Goal: Entertainment & Leisure: Consume media (video, audio)

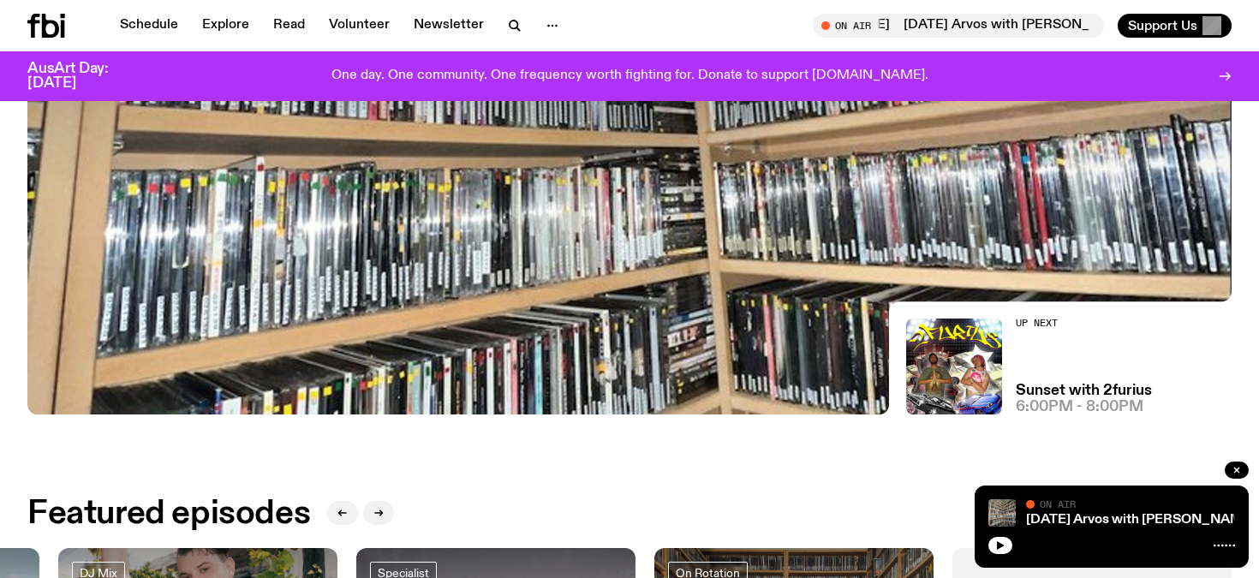
scroll to position [407, 0]
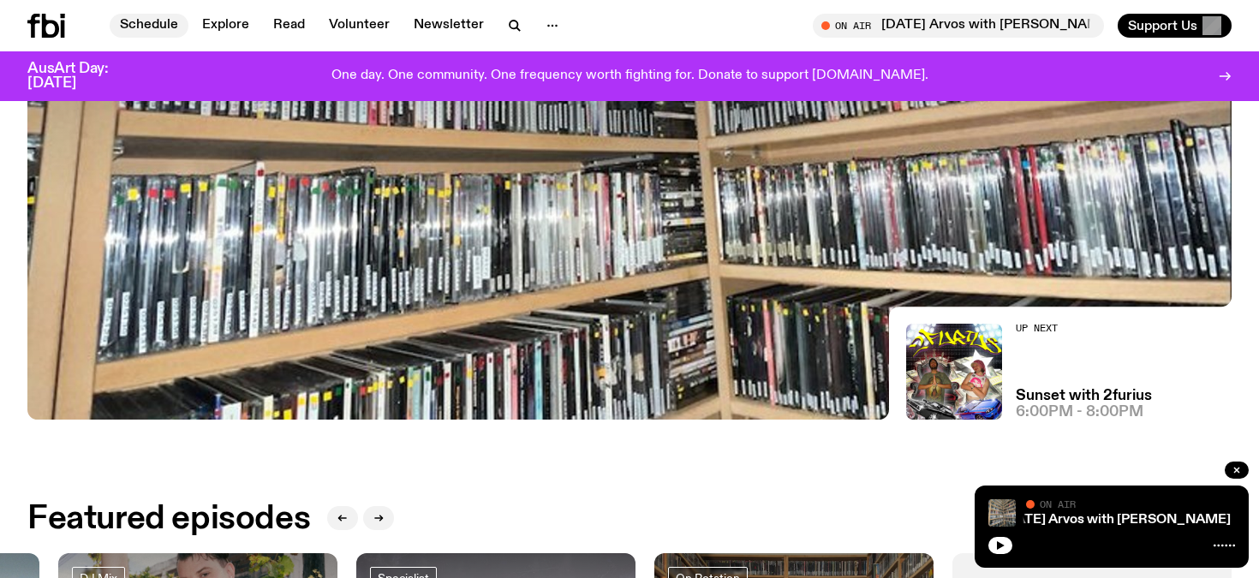
click at [160, 20] on link "Schedule" at bounding box center [149, 26] width 79 height 24
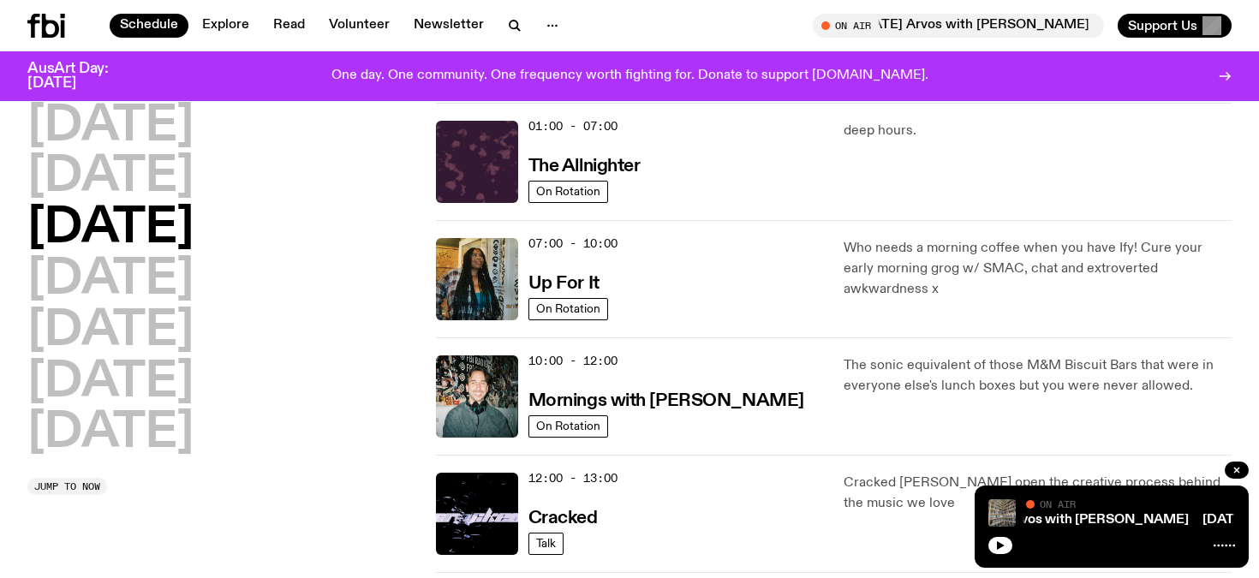
scroll to position [48, 0]
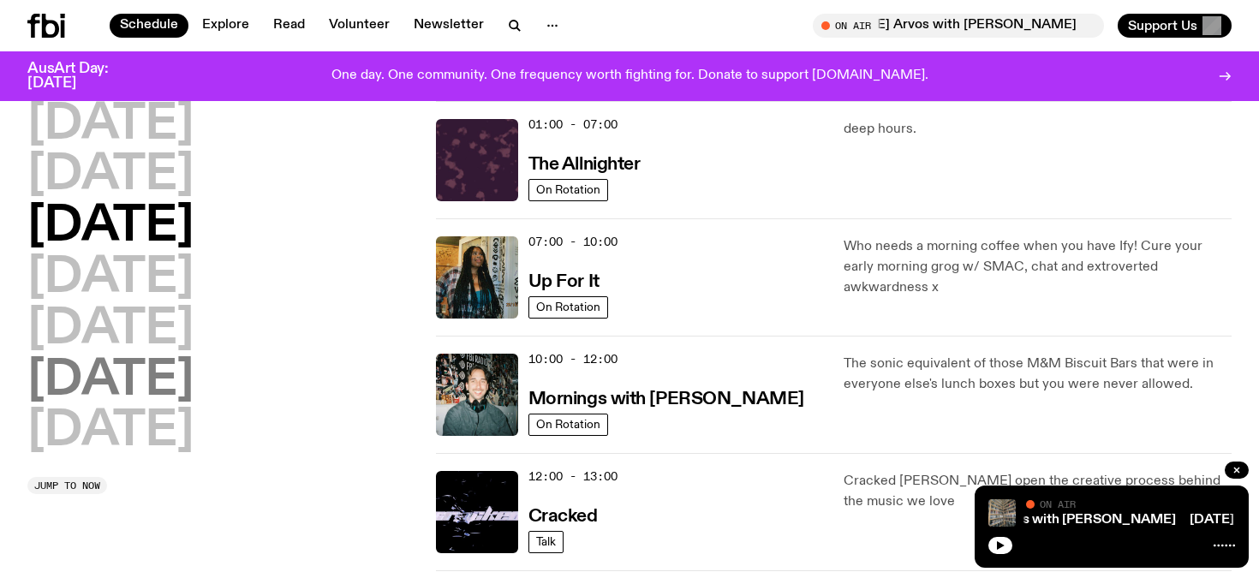
click at [168, 380] on h2 "[DATE]" at bounding box center [110, 381] width 166 height 48
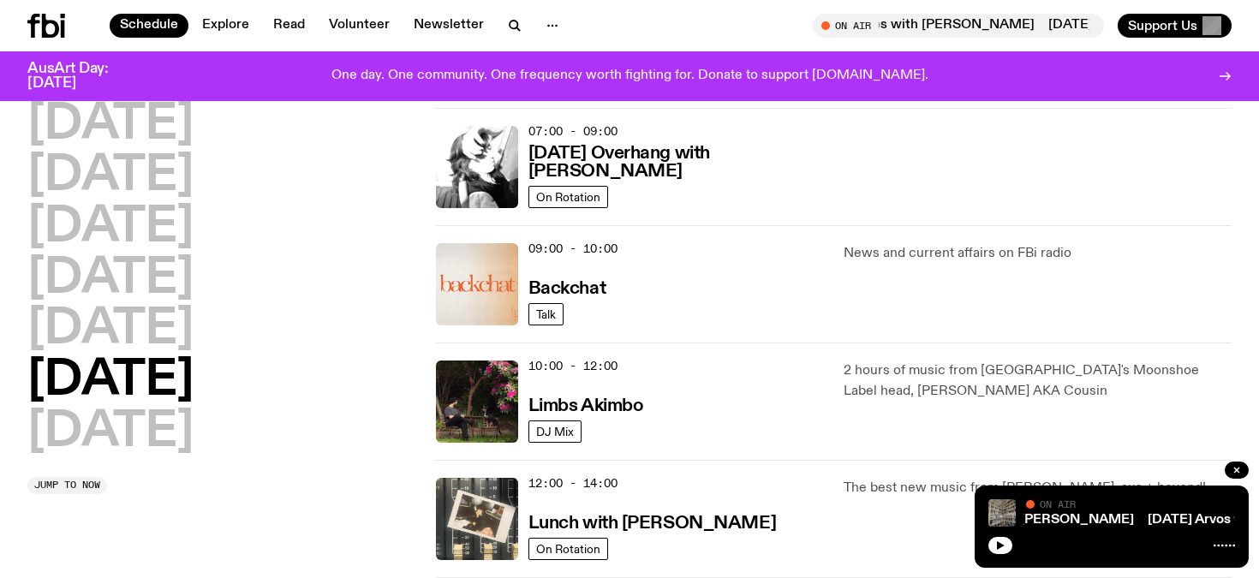
scroll to position [284, 0]
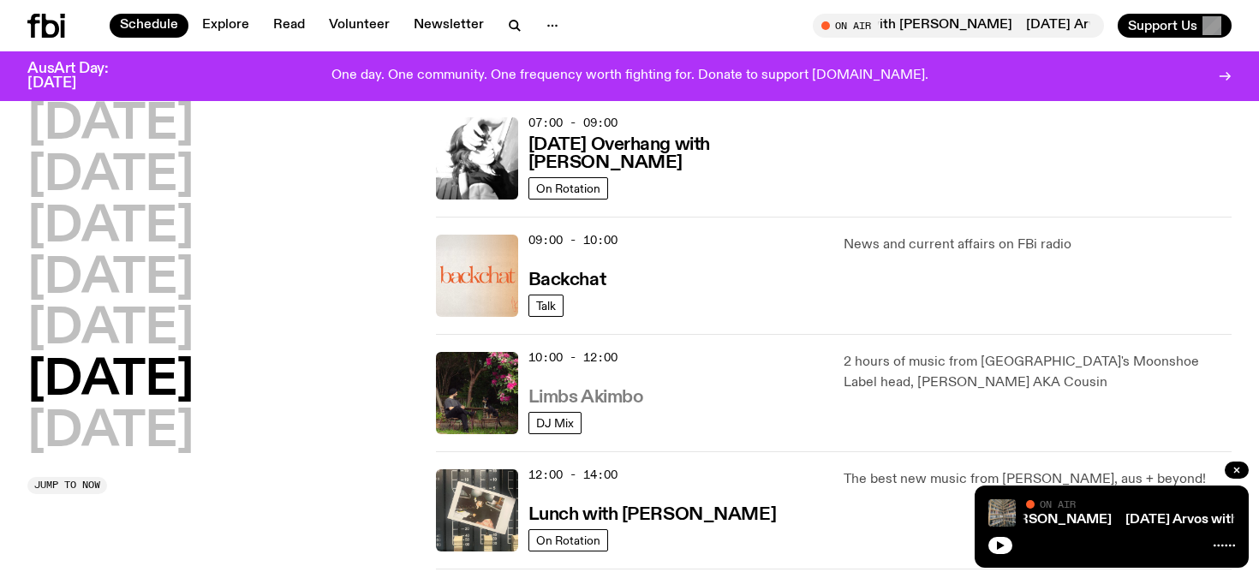
click at [597, 392] on h3 "Limbs Akimbo" at bounding box center [587, 398] width 116 height 18
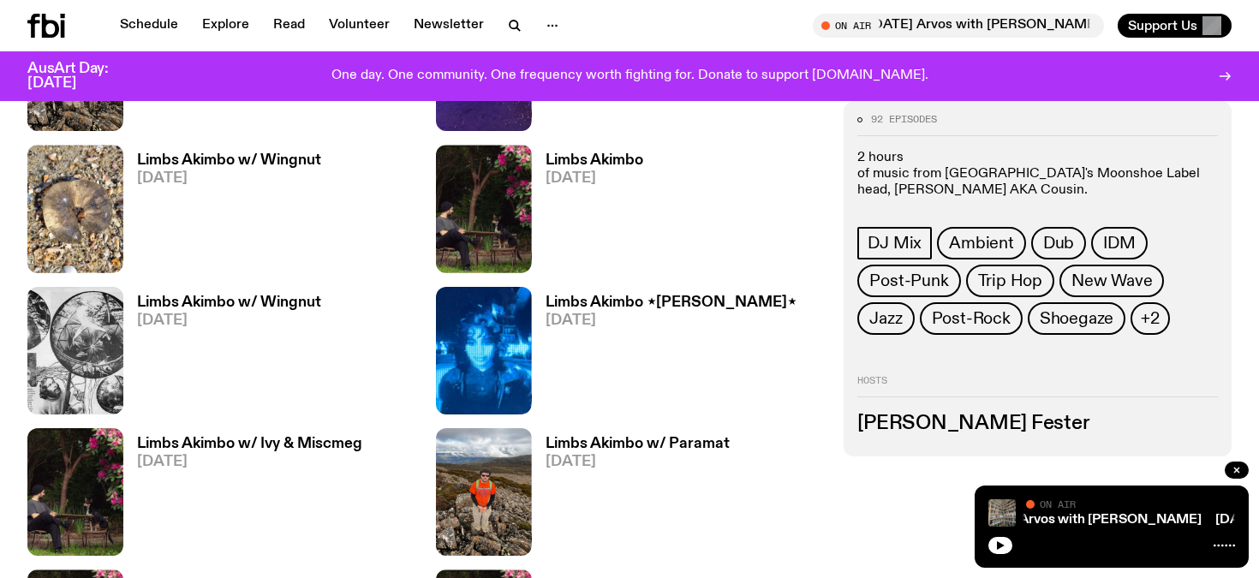
scroll to position [987, 0]
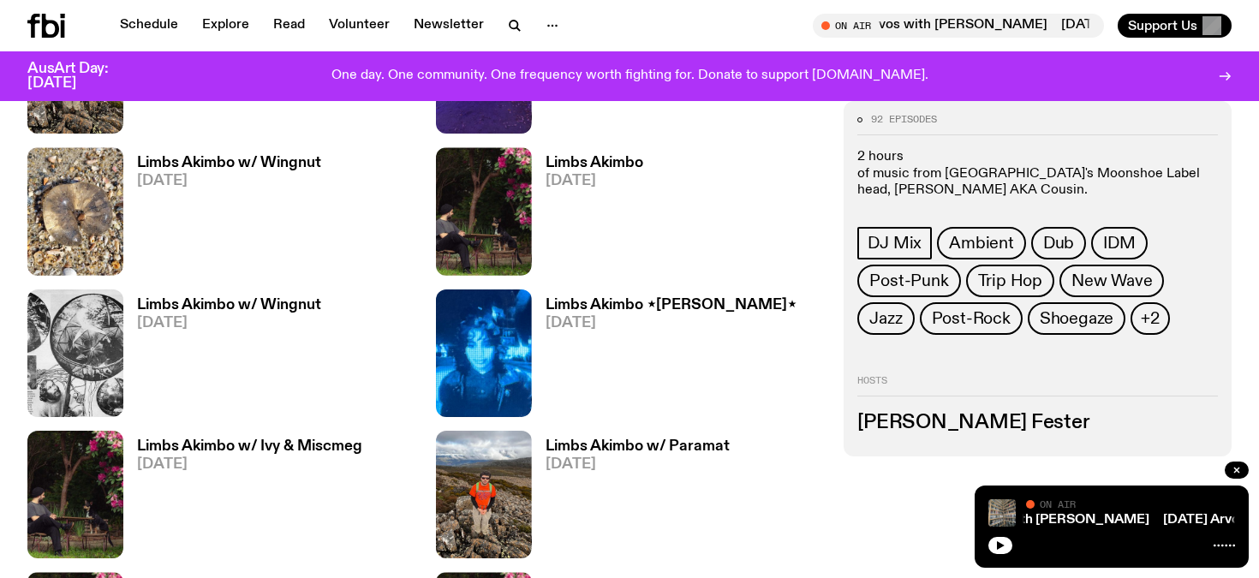
click at [174, 312] on h3 "Limbs Akimbo w/ Wingnut" at bounding box center [229, 305] width 184 height 15
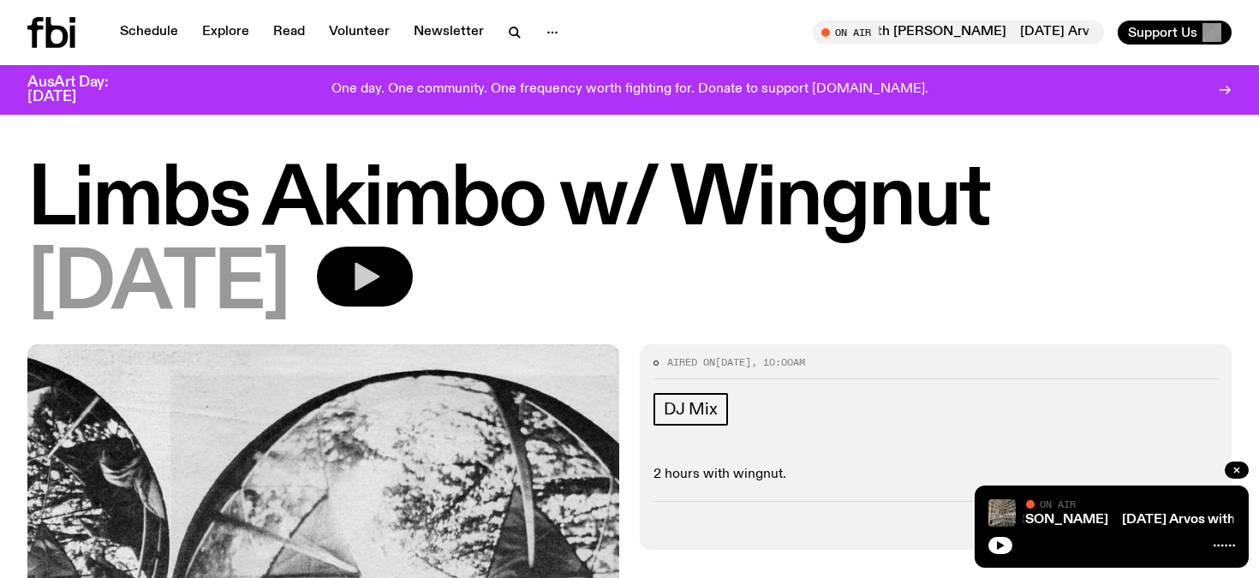
click at [380, 272] on icon "button" at bounding box center [367, 277] width 25 height 28
